Goal: Check status

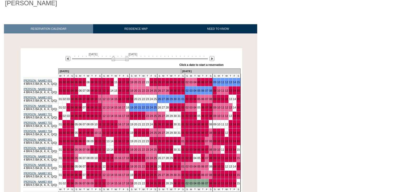
scroll to position [84, 0]
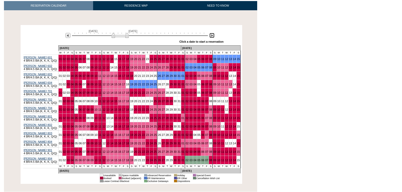
click at [212, 33] on img at bounding box center [211, 35] width 5 height 5
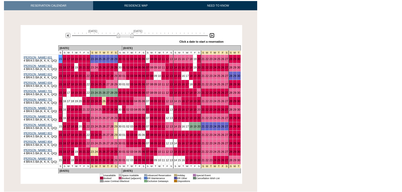
click at [212, 33] on img at bounding box center [211, 35] width 5 height 5
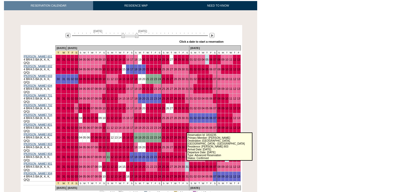
click at [190, 146] on link "01" at bounding box center [191, 147] width 3 height 3
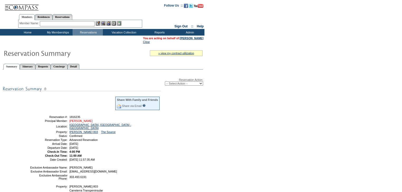
click at [77, 122] on link "[PERSON_NAME]" at bounding box center [80, 120] width 23 height 3
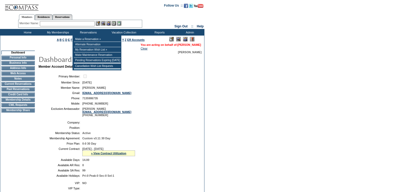
click at [184, 45] on link "[PERSON_NAME]" at bounding box center [188, 44] width 23 height 3
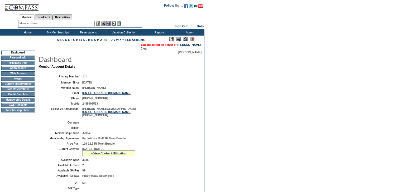
click at [25, 107] on td "CWL Requests" at bounding box center [17, 105] width 33 height 4
